Goal: Complete application form

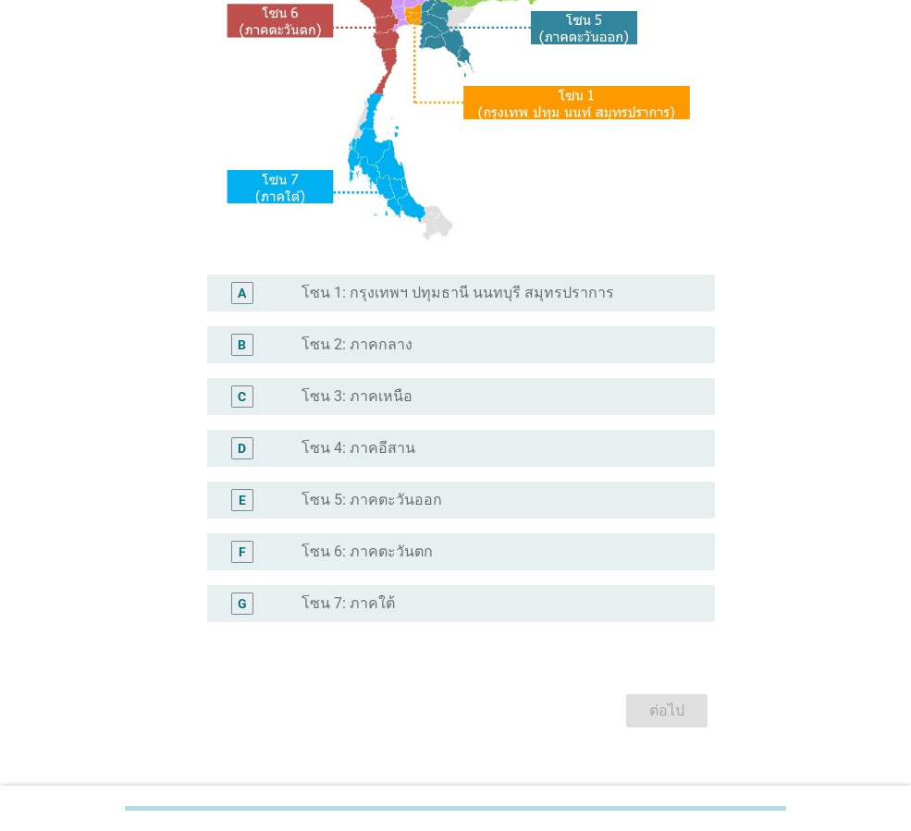
scroll to position [348, 0]
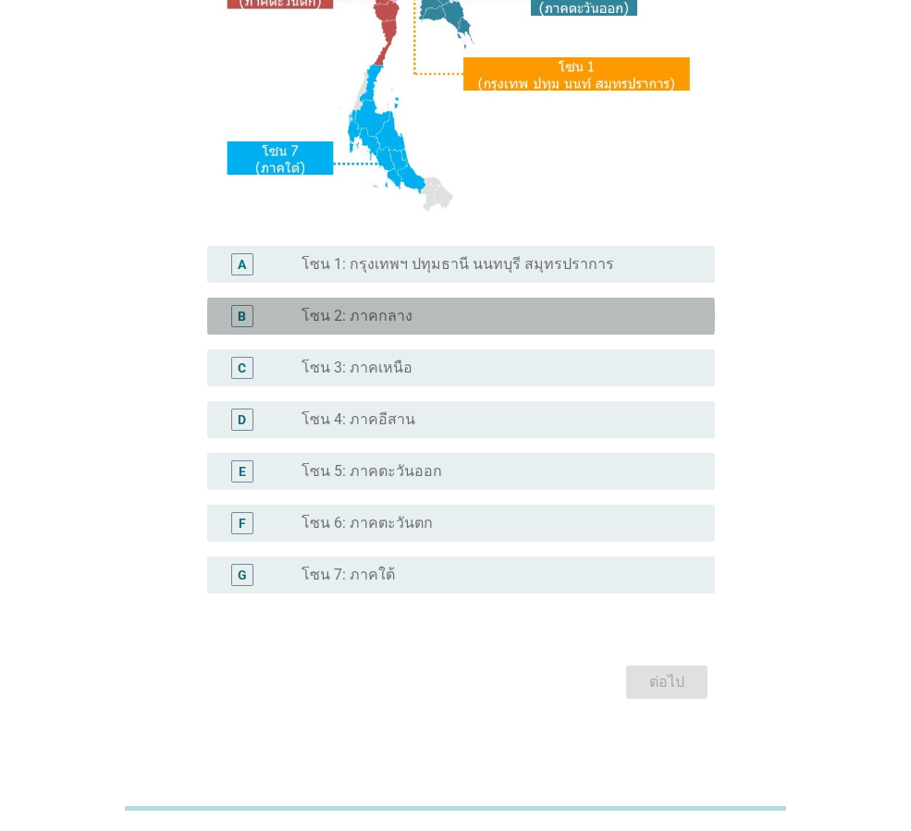
click at [395, 311] on label "โซน 2: ภาคกลาง" at bounding box center [356, 316] width 111 height 18
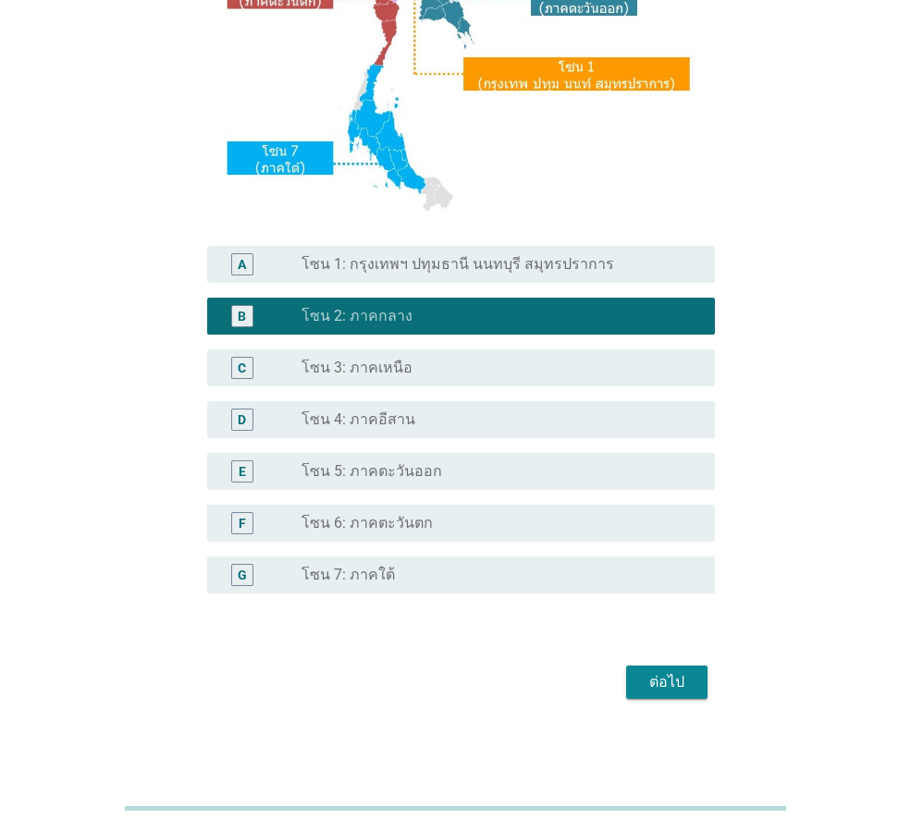
click at [660, 683] on div "ต่อไป" at bounding box center [667, 682] width 52 height 22
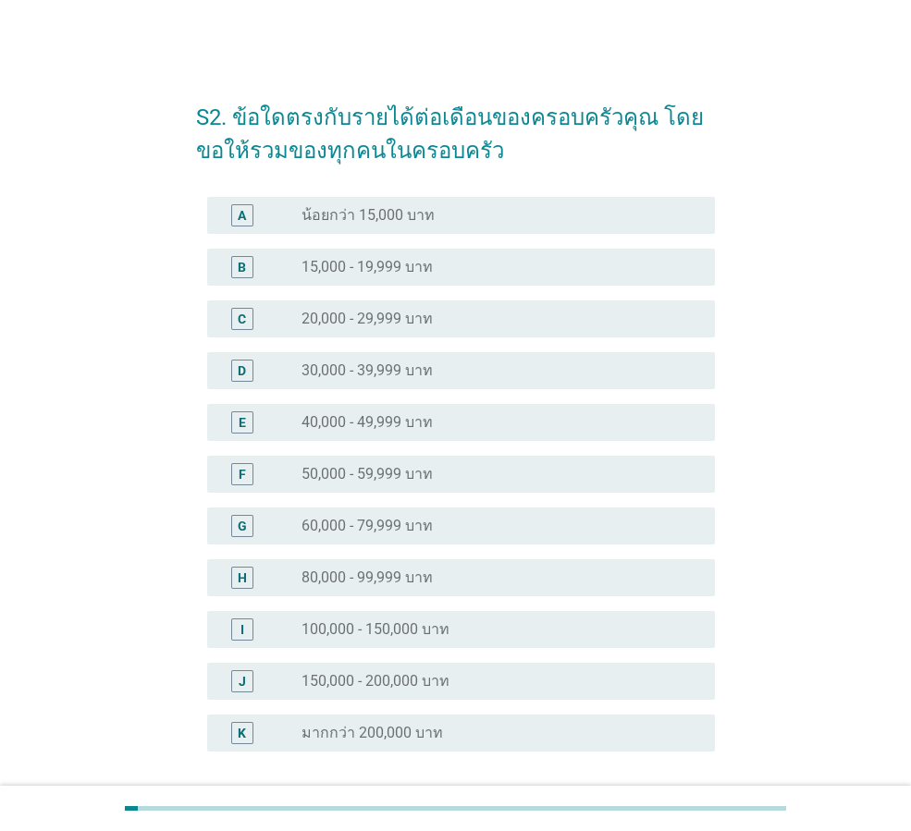
click at [508, 360] on div "radio_button_unchecked 30,000 - 39,999 บาท" at bounding box center [500, 371] width 398 height 22
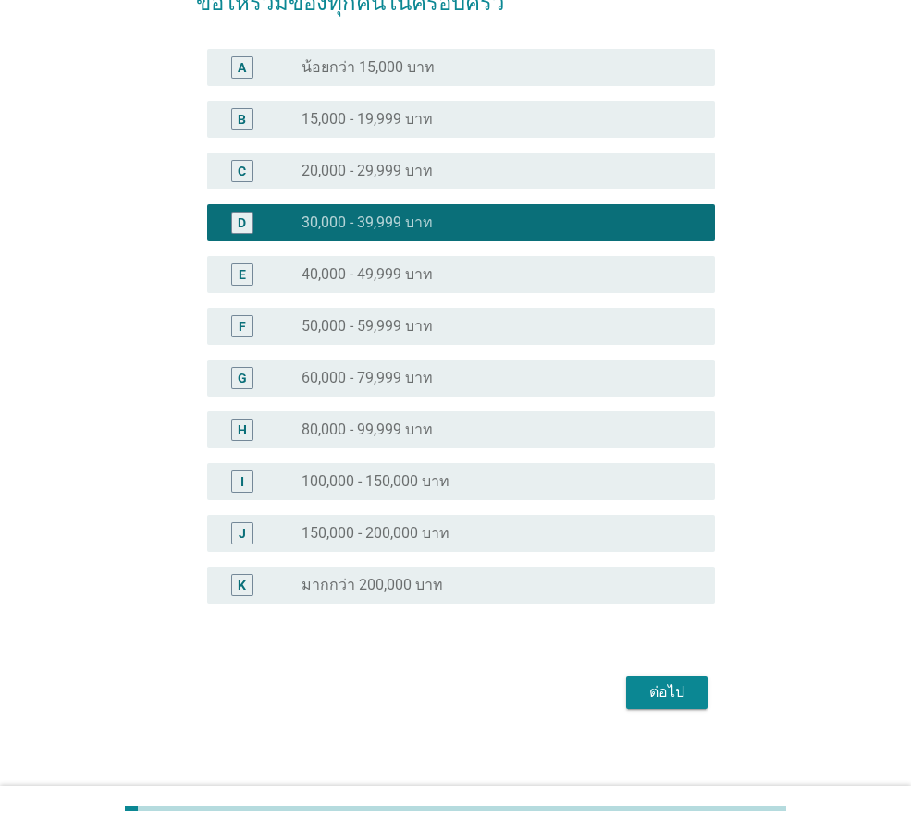
scroll to position [158, 0]
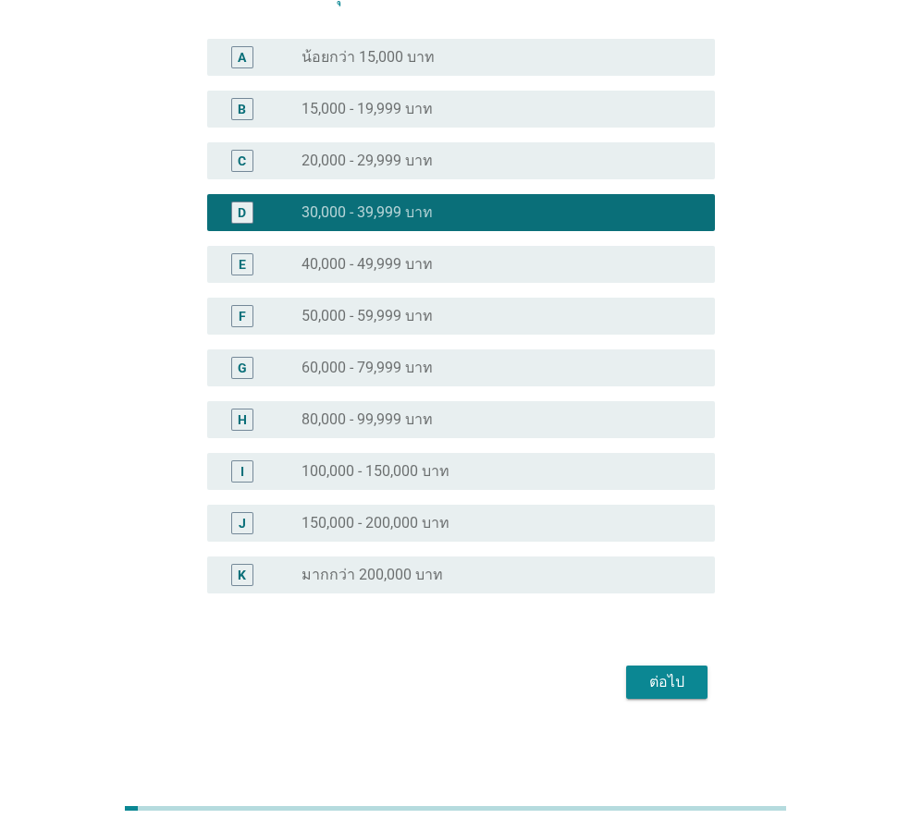
click at [669, 681] on div "ต่อไป" at bounding box center [667, 682] width 52 height 22
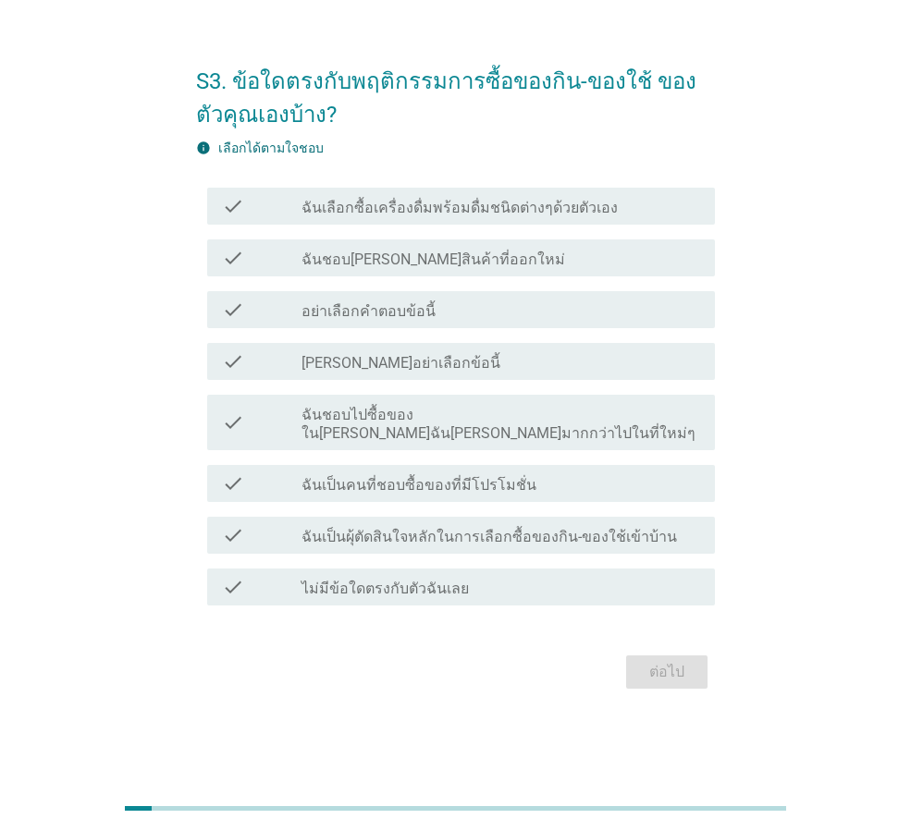
scroll to position [0, 0]
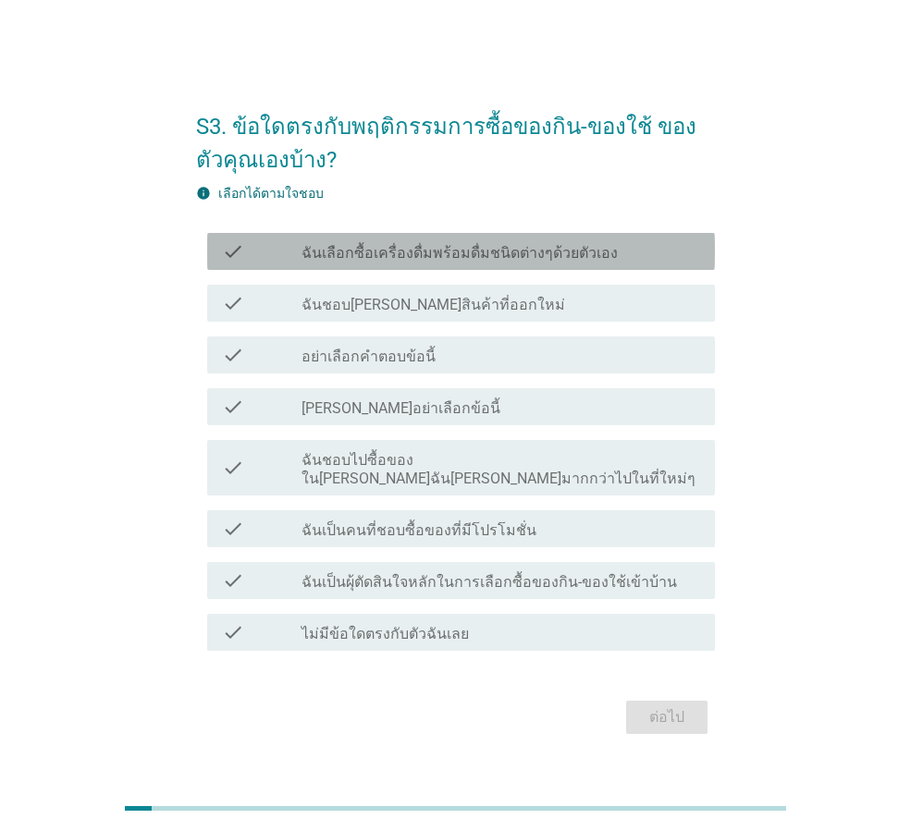
click at [591, 260] on label "ฉันเลือกซื้อเครื่องดื่มพร้อมดื่มชนิดต่างๆด้วยตัวเอง" at bounding box center [459, 253] width 316 height 18
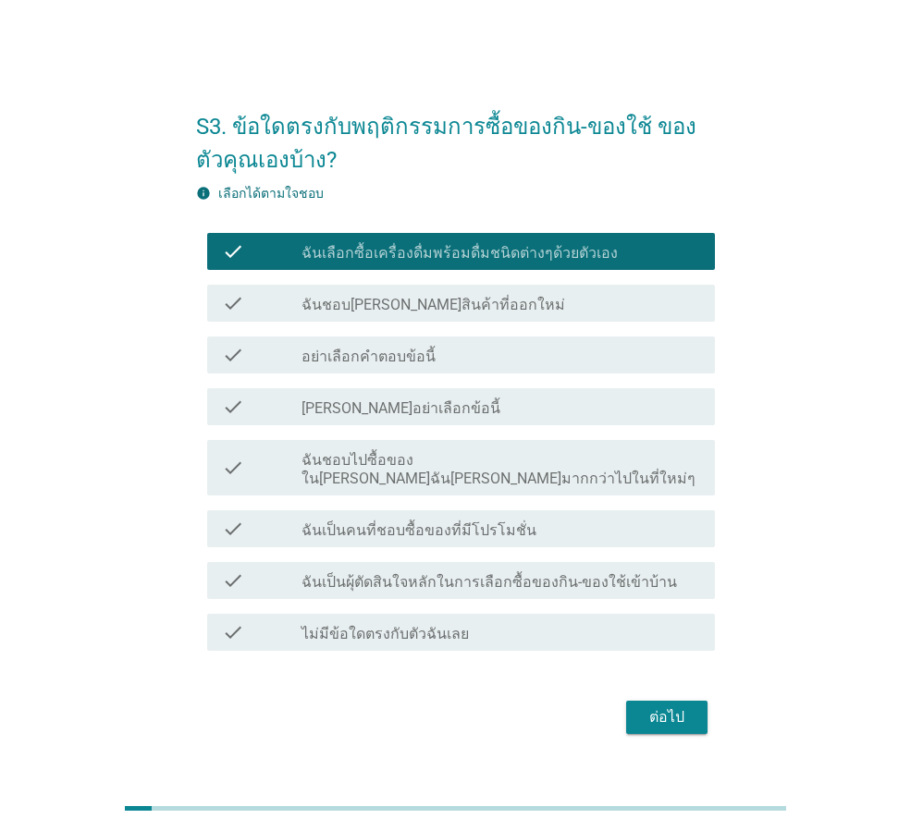
click at [556, 312] on div "check_box_outline_blank ฉันชอบ[PERSON_NAME]สินค้าที่ออกใหม่" at bounding box center [500, 303] width 398 height 22
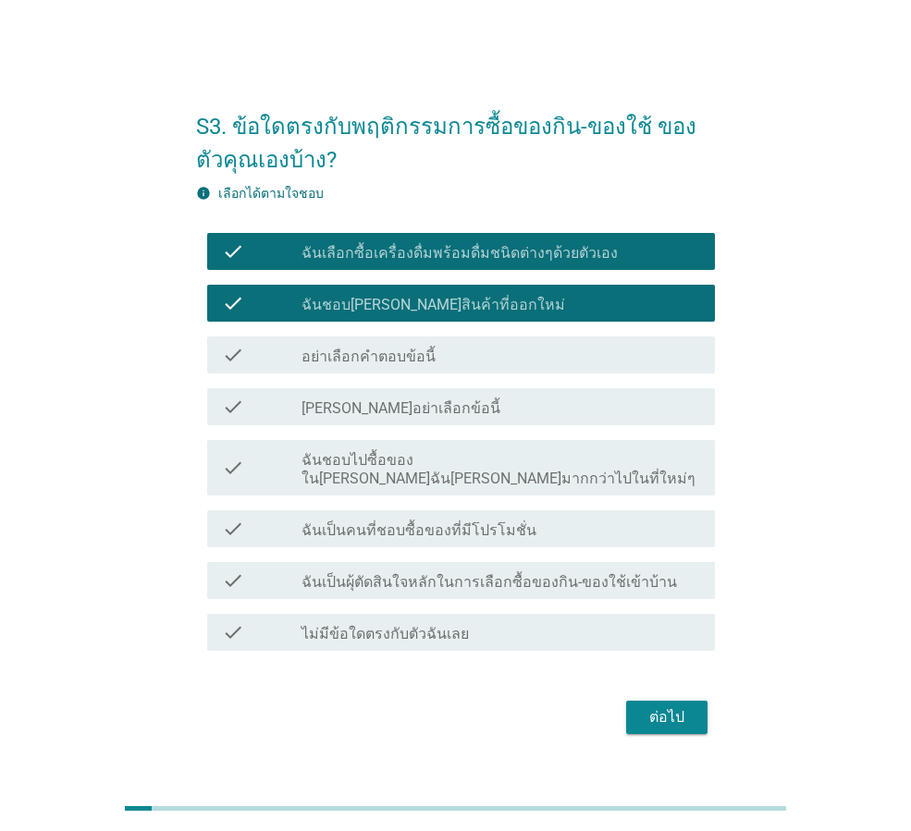
click at [504, 415] on div "check_box_outline_blank [PERSON_NAME]อย่าเลือกข้อนี้" at bounding box center [500, 407] width 398 height 22
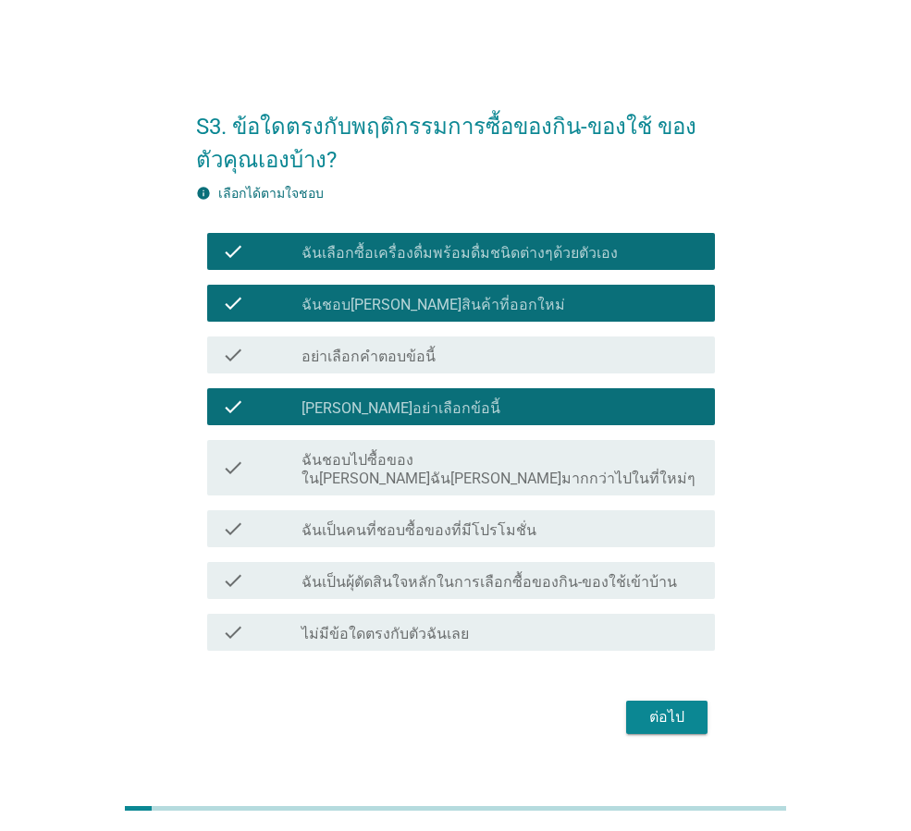
click at [546, 518] on div "check_box_outline_blank ฉันเป็นคนที่ชอบซื้อของที่มีโปรโมชั่น" at bounding box center [500, 529] width 398 height 22
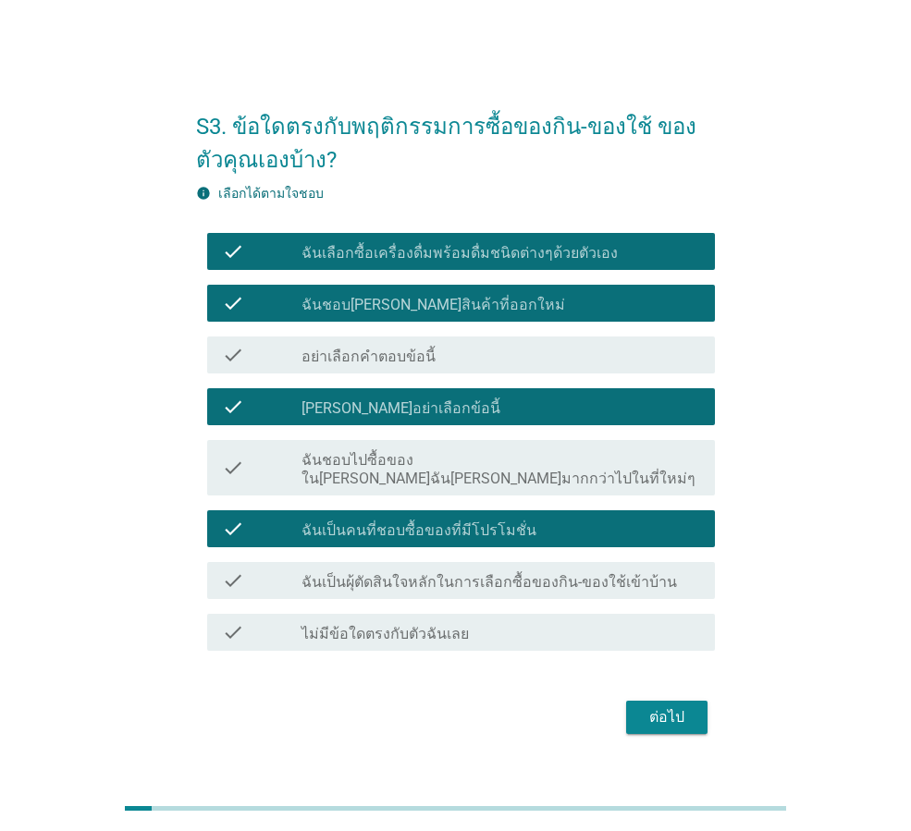
click at [544, 575] on label "ฉันเป็นผุ้ตัดสินใจหลักในการเลือกซื้อของกิน-ของใช้เข้าบ้าน" at bounding box center [488, 582] width 375 height 18
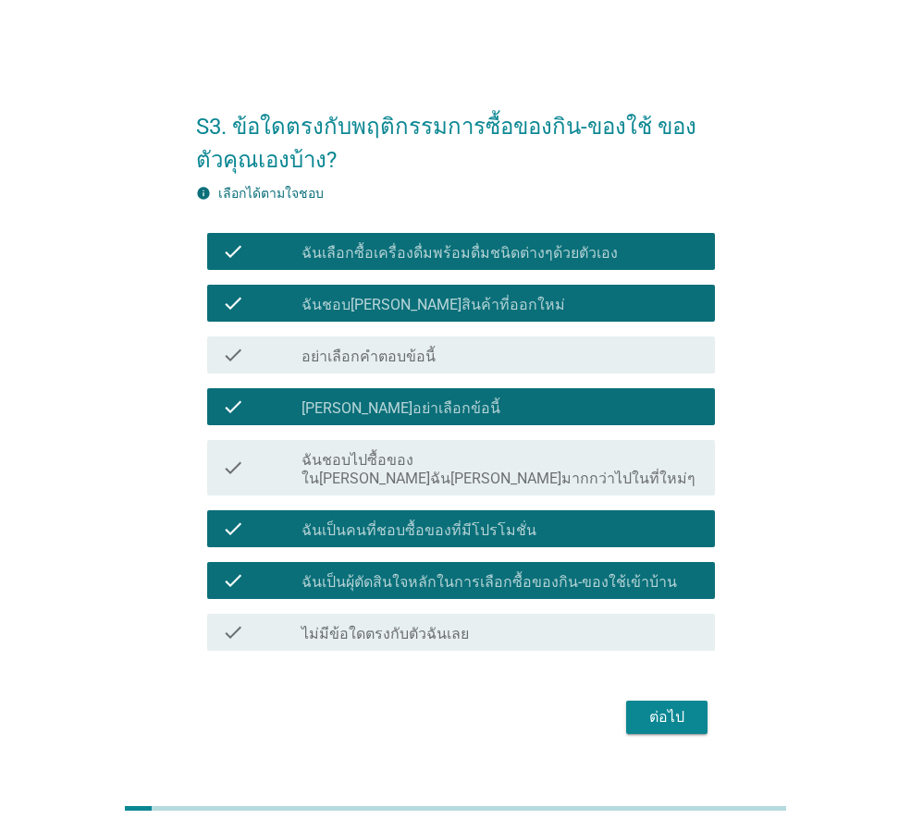
click at [657, 706] on div "ต่อไป" at bounding box center [667, 717] width 52 height 22
